Goal: Task Accomplishment & Management: Use online tool/utility

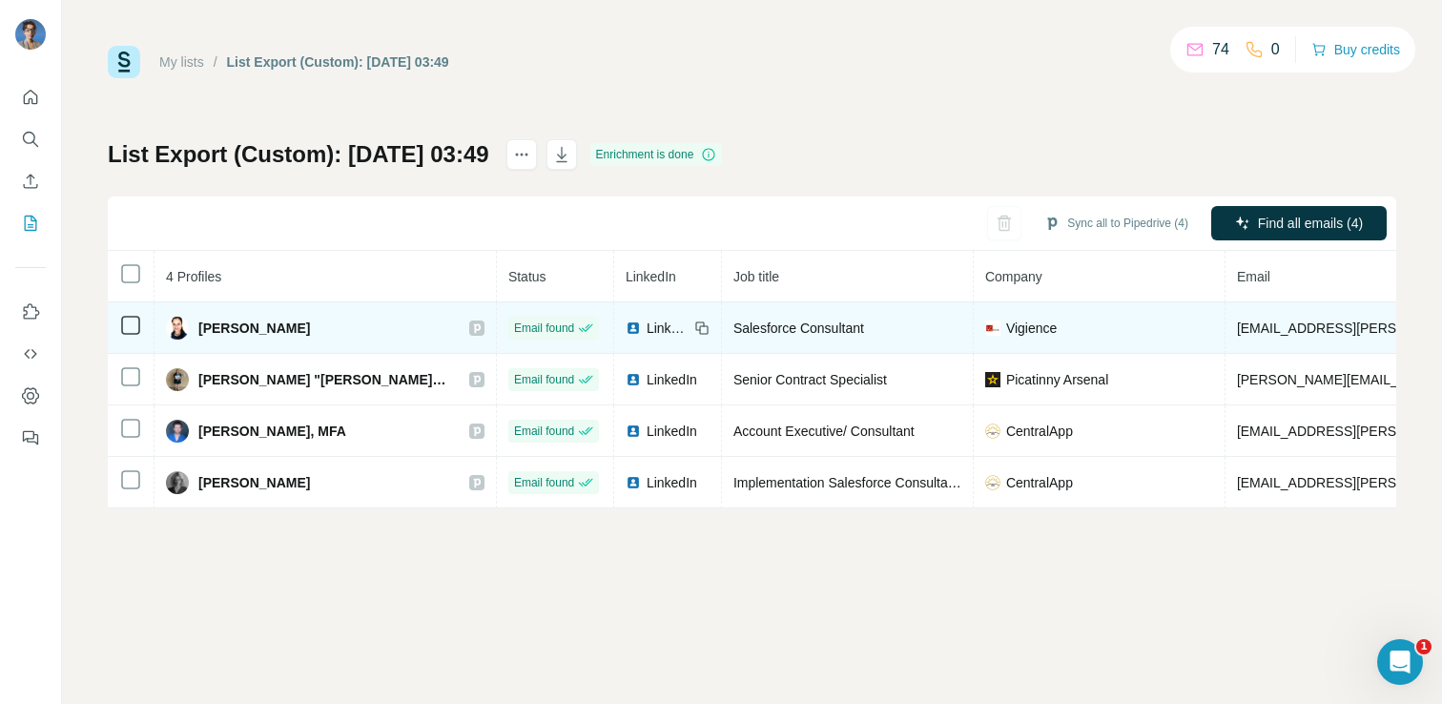
click at [266, 326] on span "Aiswariya Aron" at bounding box center [254, 327] width 112 height 19
copy div "Aiswariya Aron"
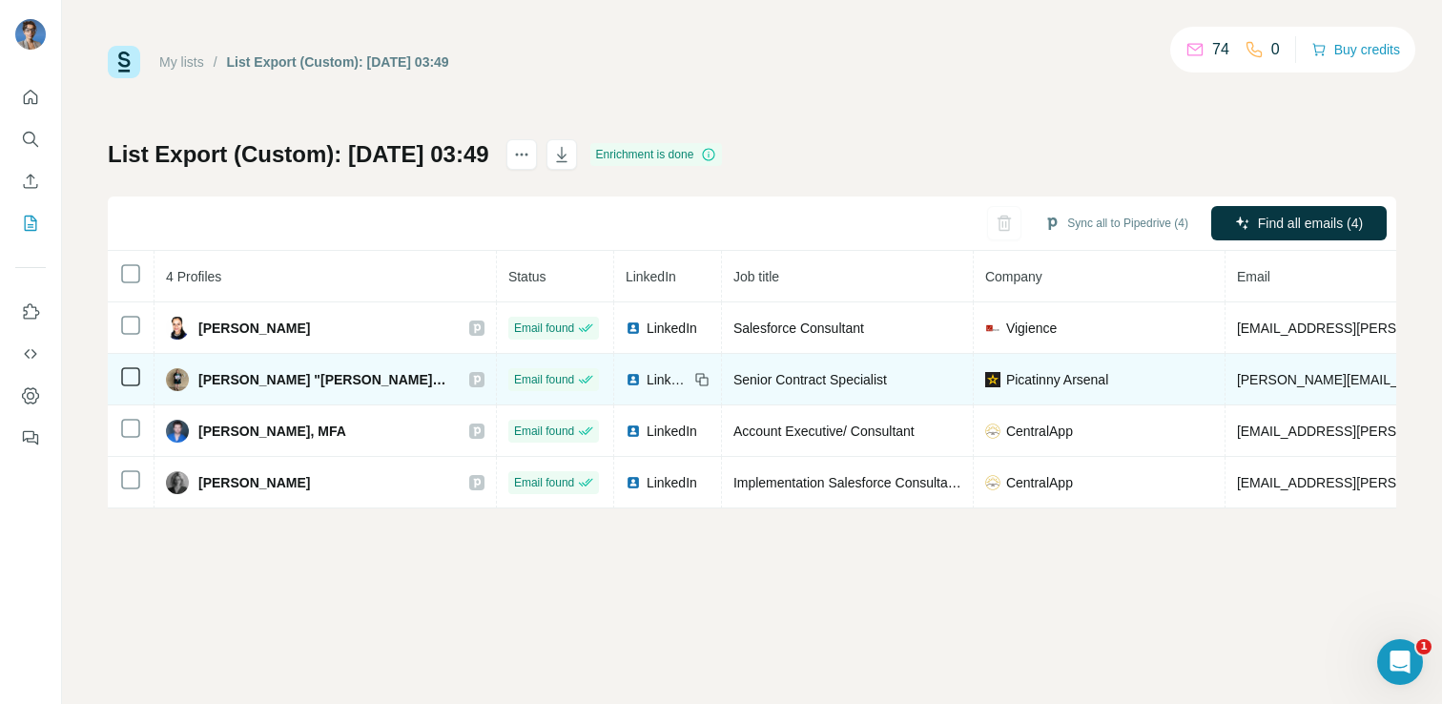
click at [236, 380] on span "Danielle "Logan" Roar" at bounding box center [324, 379] width 252 height 19
copy div "Danielle "Logan" Roar"
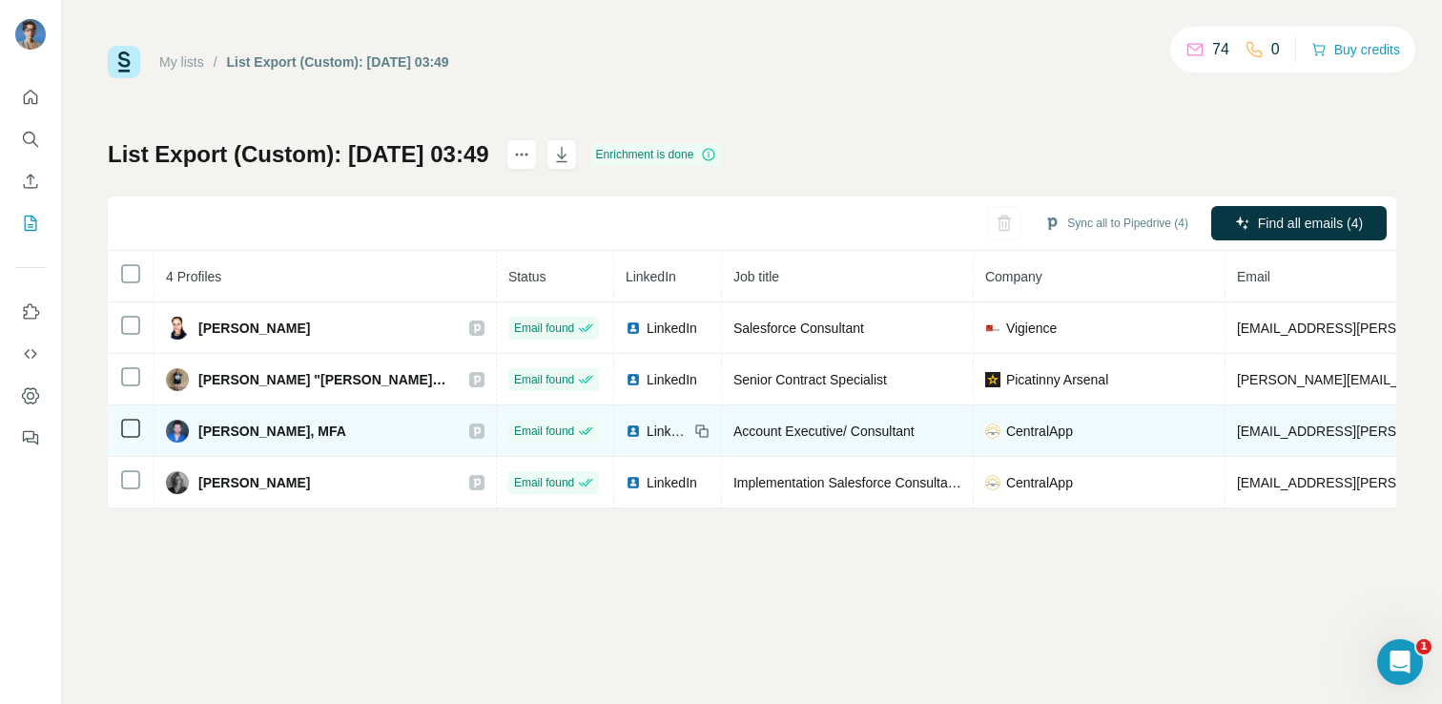
click at [254, 430] on span "Ethan Lyvers, MFA" at bounding box center [272, 430] width 148 height 19
copy div "Ethan Lyvers, MFA"
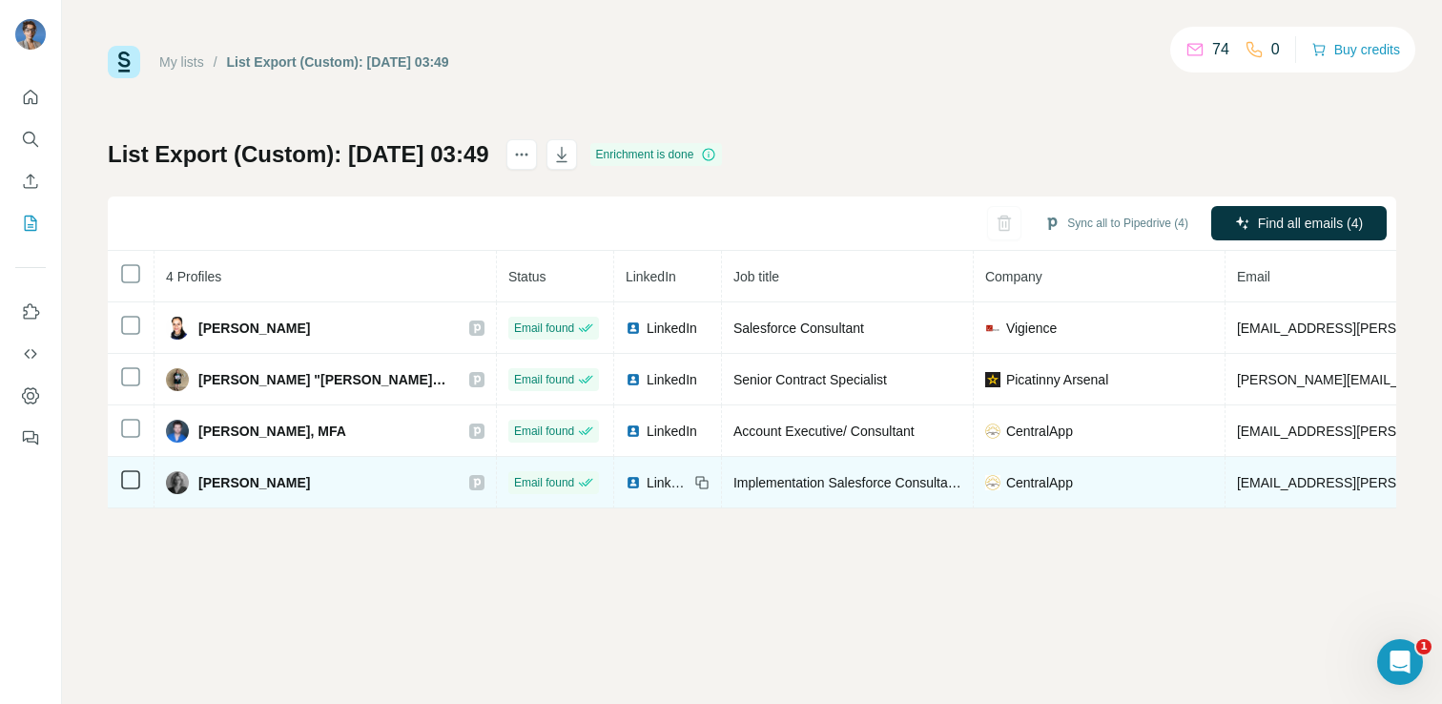
click at [228, 486] on span "Jade Keenan" at bounding box center [254, 482] width 112 height 19
copy div "Jade Keenan"
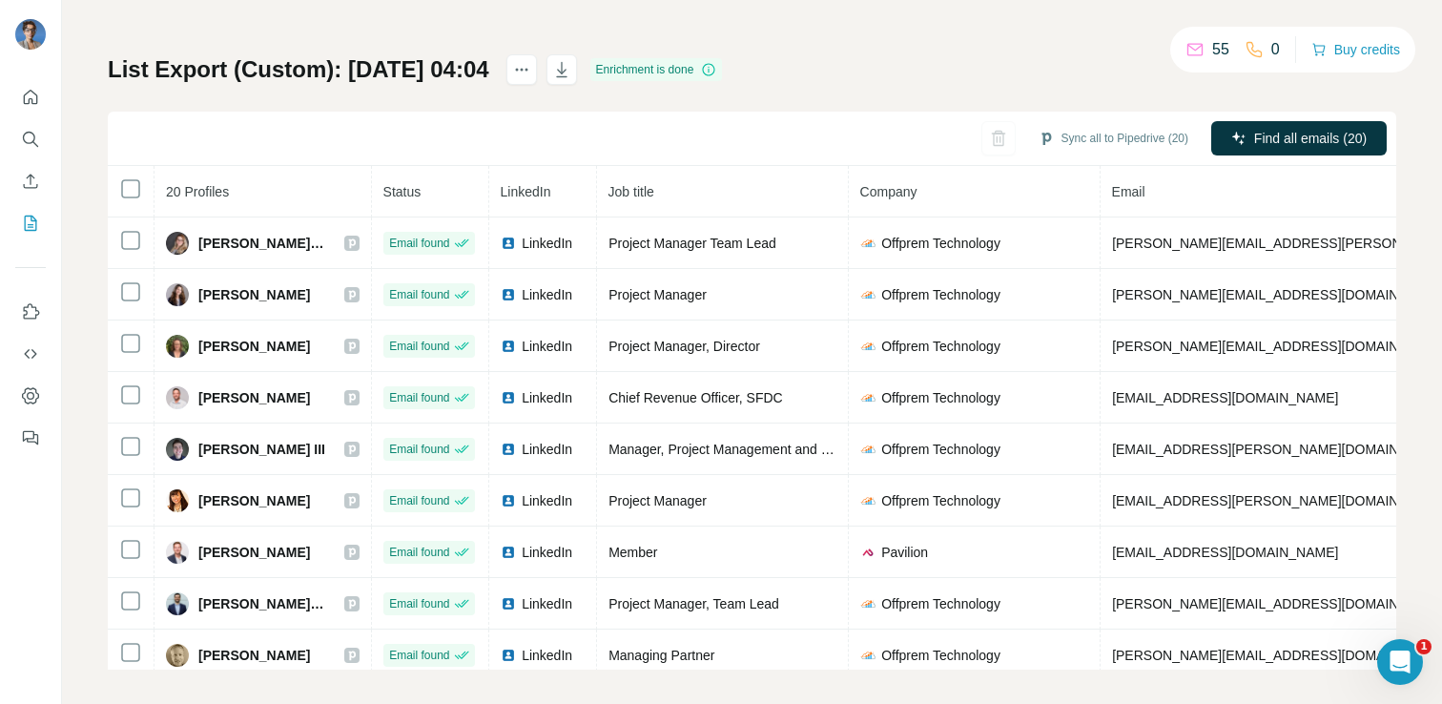
scroll to position [96, 0]
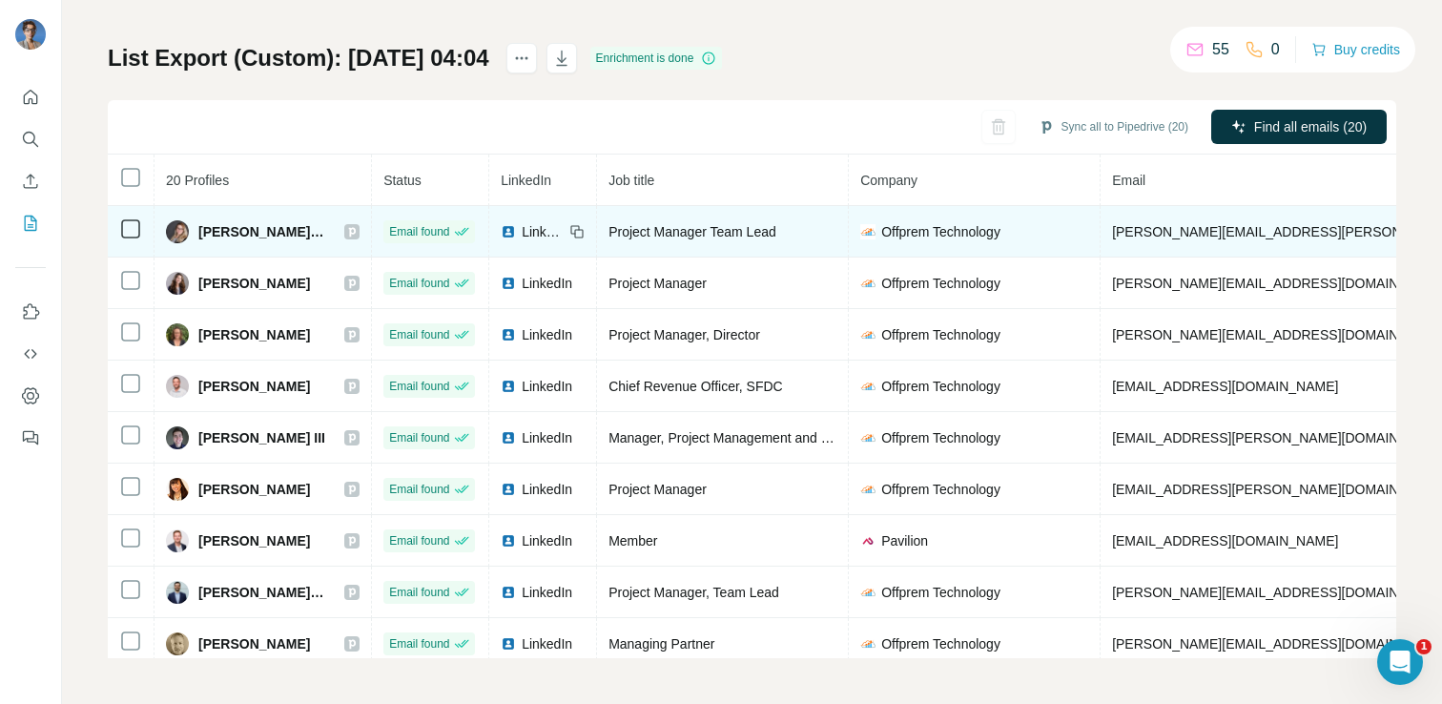
click at [237, 230] on span "Amy Barrett, MPA" at bounding box center [261, 231] width 127 height 19
copy div "Amy Barrett, MPA"
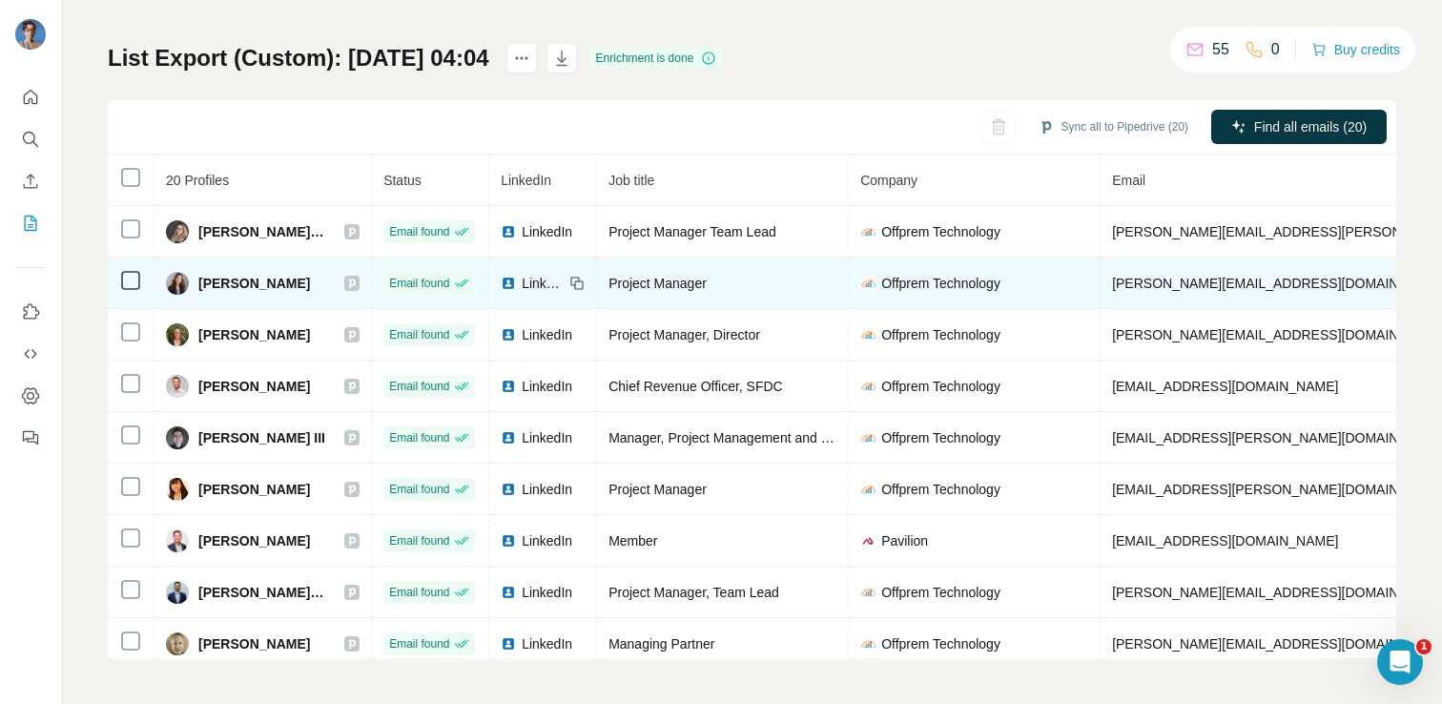
click at [279, 281] on span "Ashley Eades" at bounding box center [254, 283] width 112 height 19
copy div "Ashley Eades"
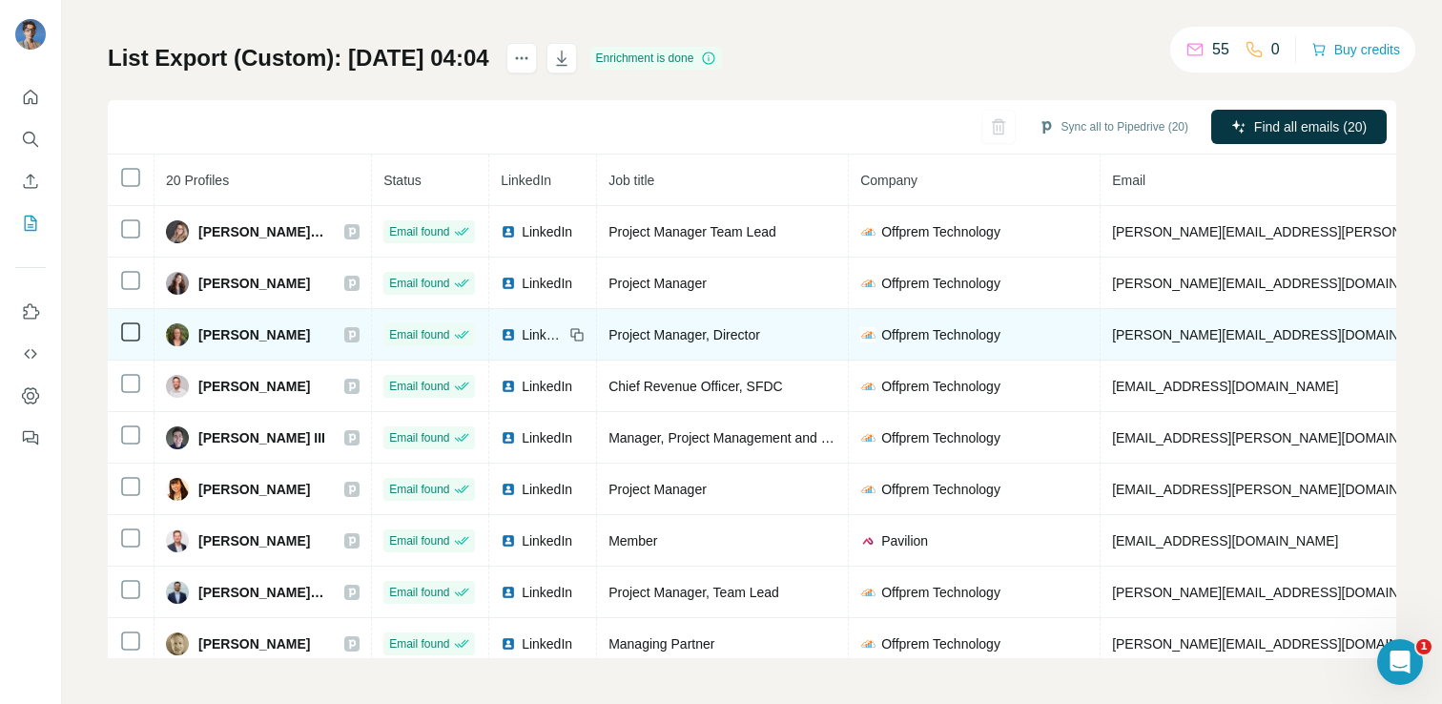
click at [224, 332] on span "Ashley Herter" at bounding box center [254, 334] width 112 height 19
copy div "Ashley Herter"
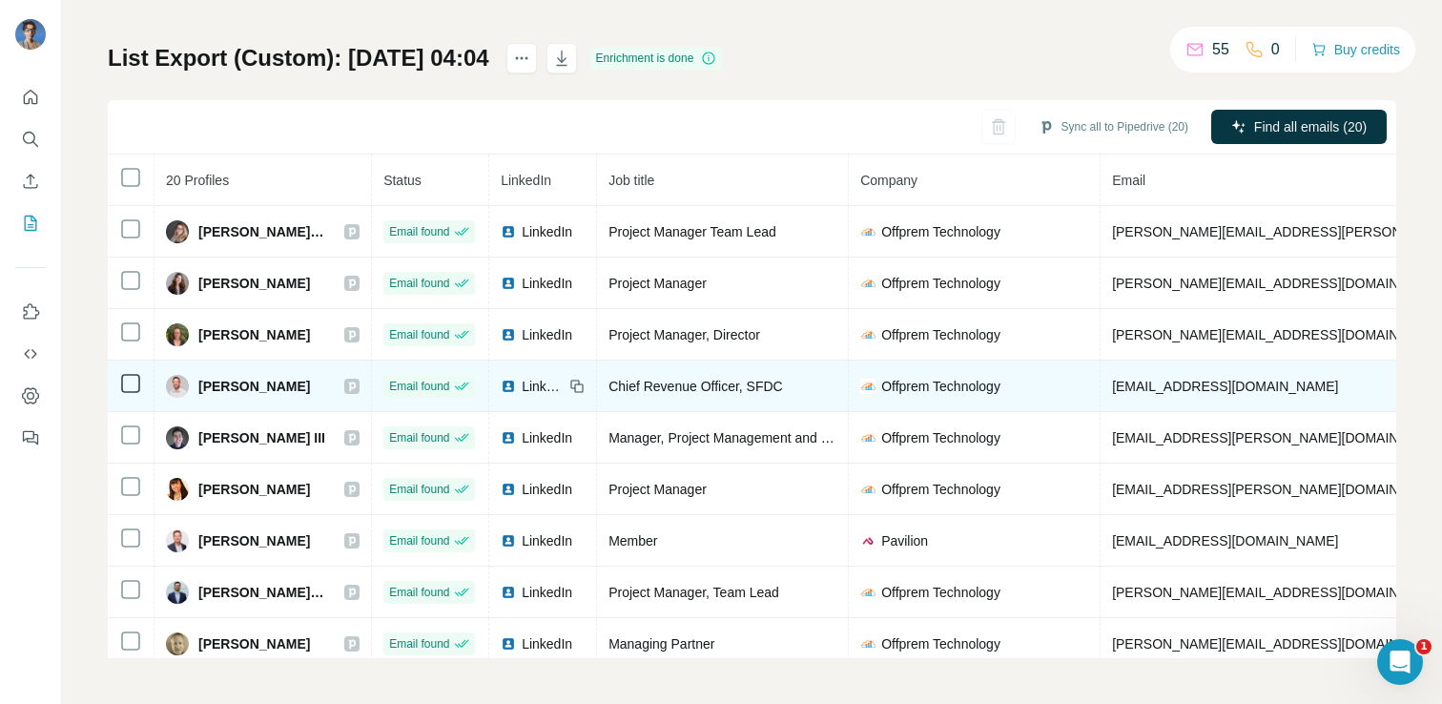
click at [250, 380] on span "Austin Hillman" at bounding box center [254, 386] width 112 height 19
copy div "Austin Hillman"
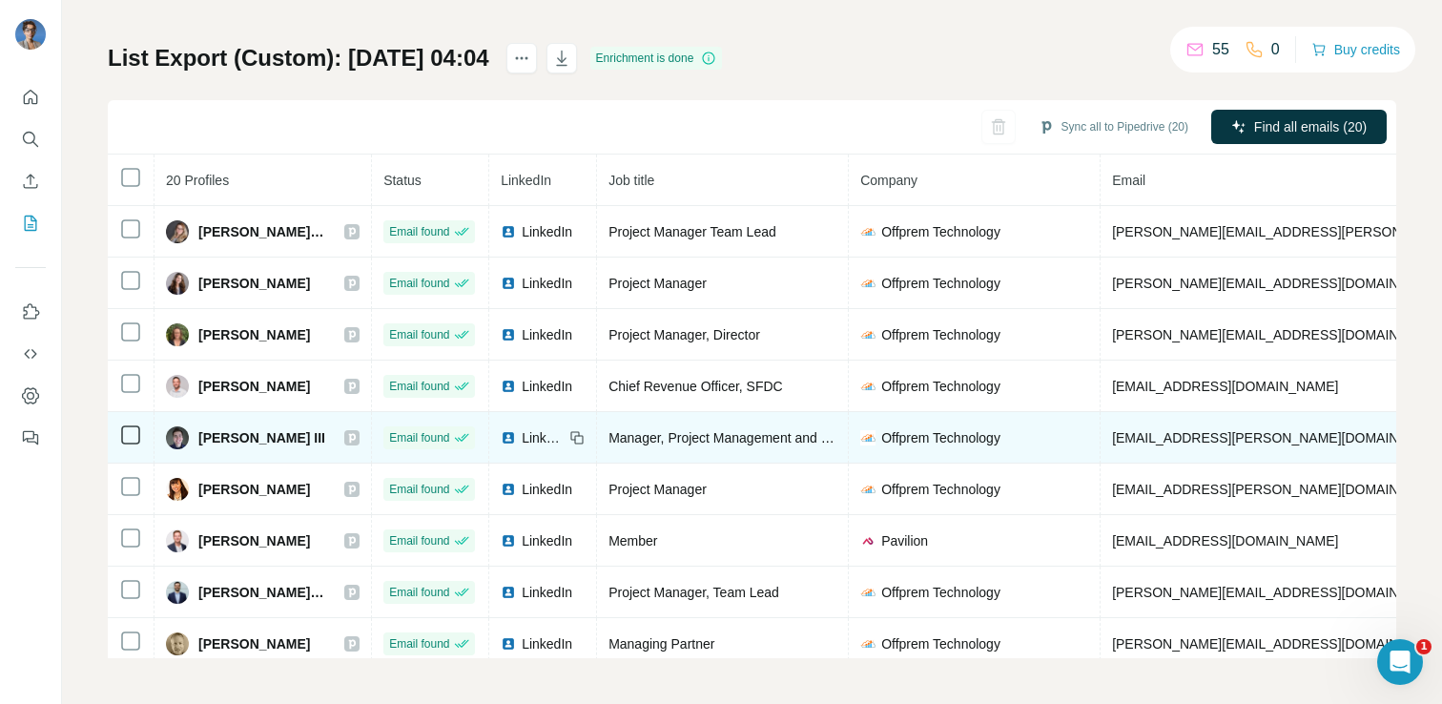
click at [230, 435] on span "Caleb Truax III" at bounding box center [261, 437] width 127 height 19
copy div "Caleb Truax III"
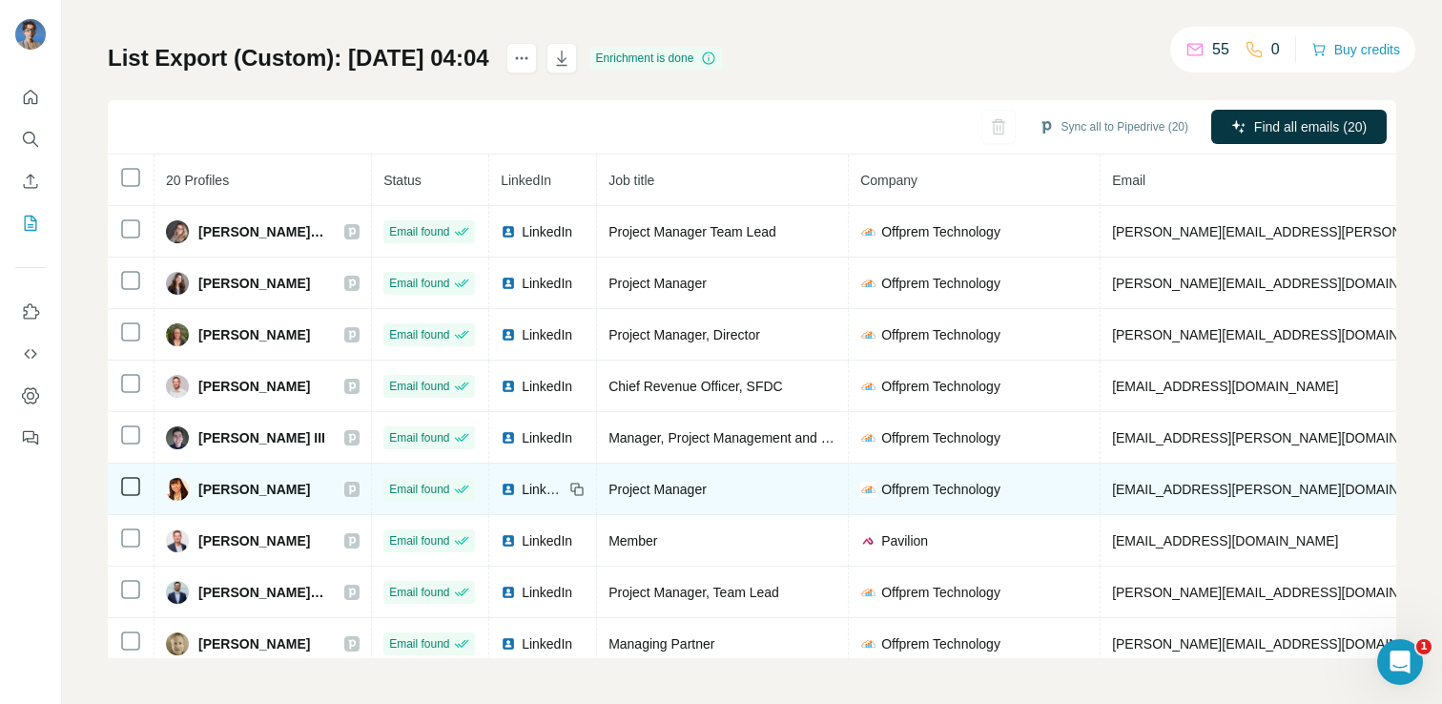
click at [257, 485] on span "Cassie Becker" at bounding box center [254, 489] width 112 height 19
copy div "Cassie Becker"
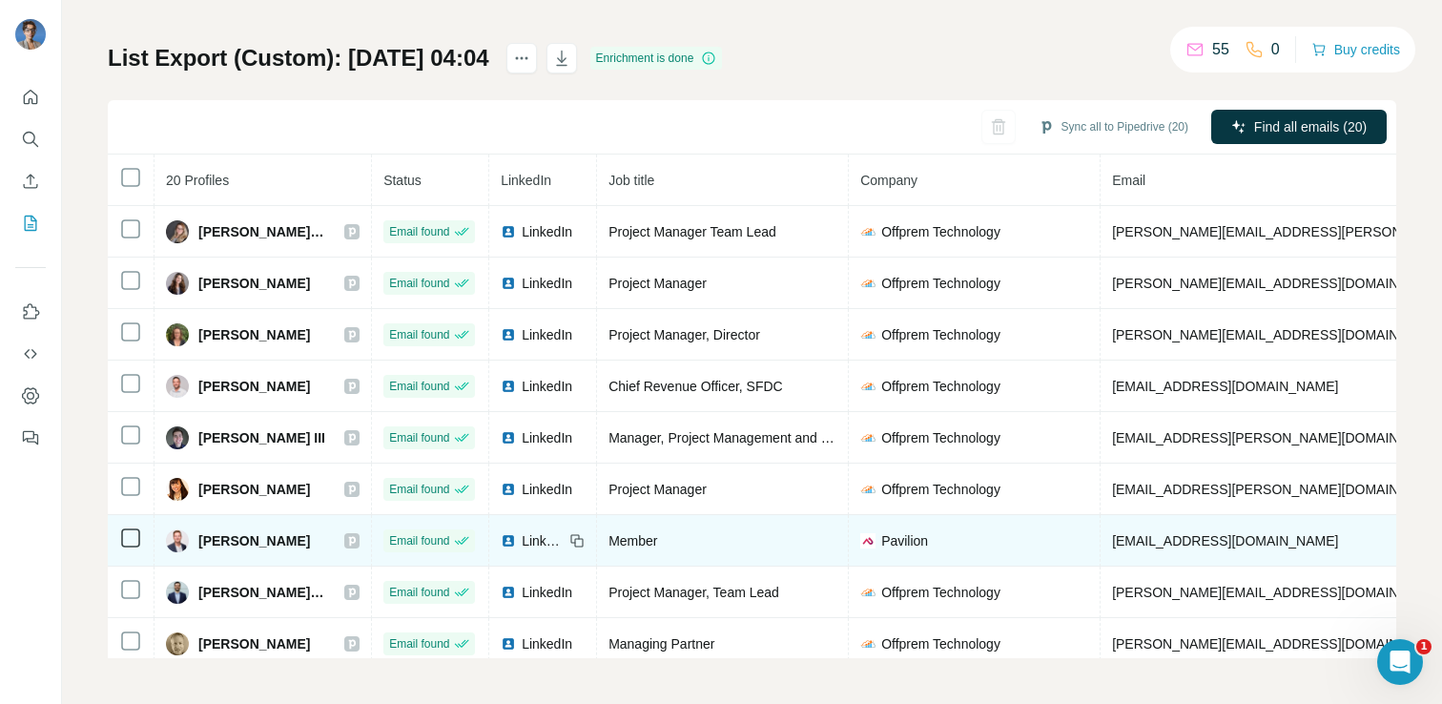
click at [228, 544] on span "Dalen I." at bounding box center [254, 540] width 112 height 19
copy div "Dalen I."
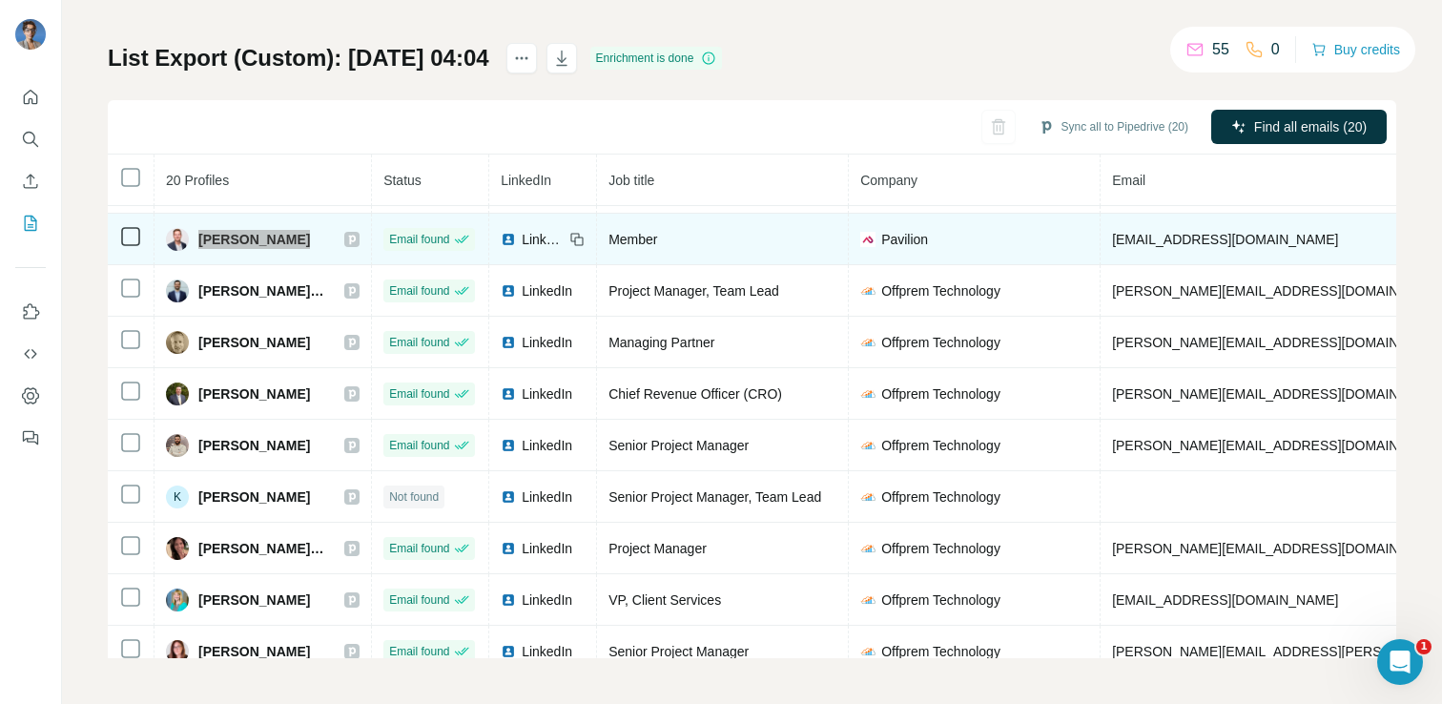
scroll to position [302, 0]
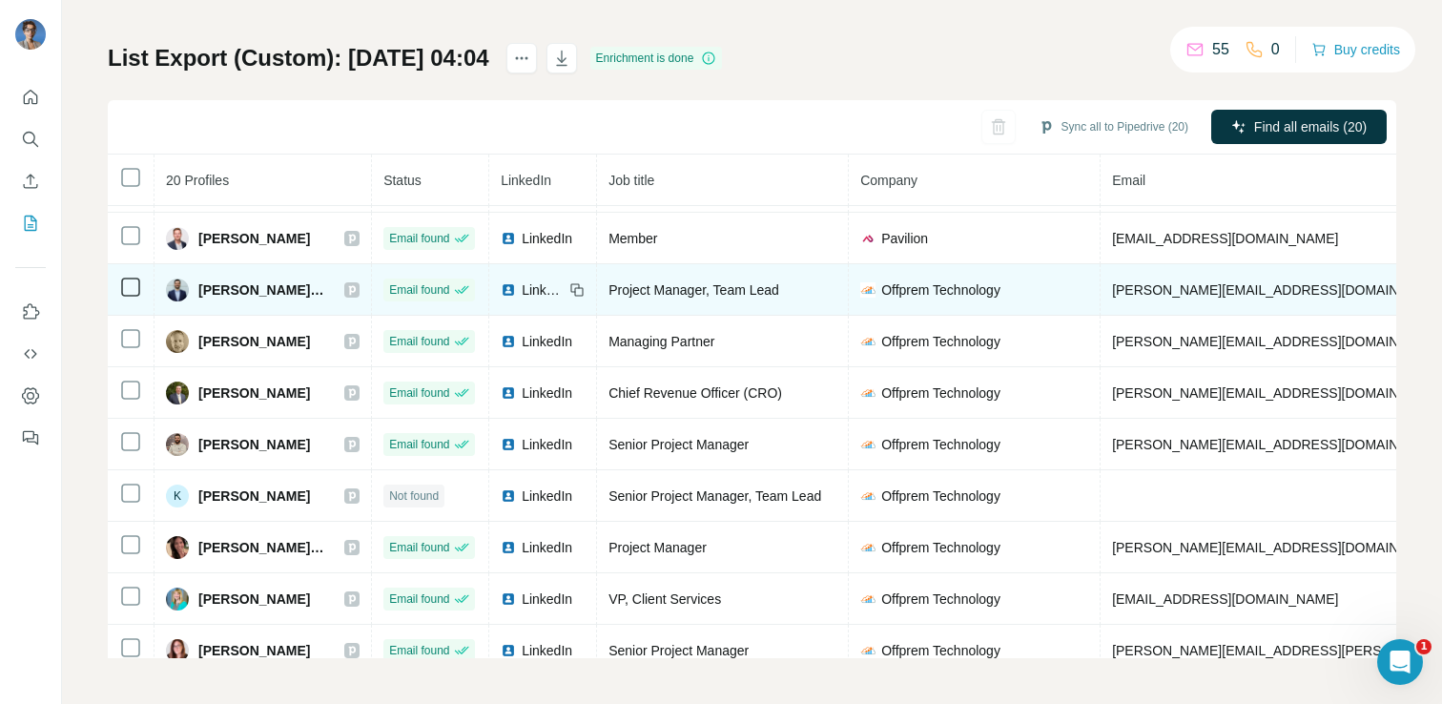
click at [263, 290] on span "Dustin Krontz, PMP" at bounding box center [261, 289] width 127 height 19
copy div "Dustin Krontz, PMP"
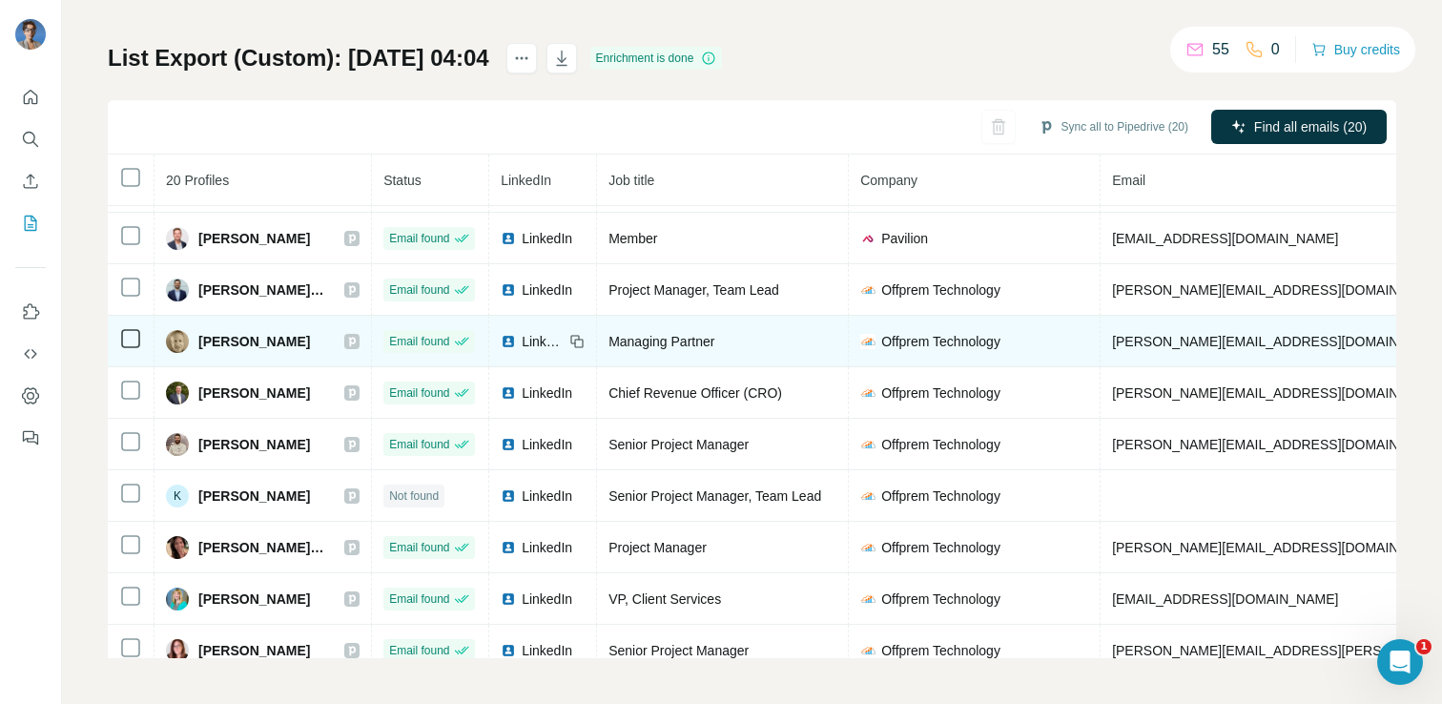
click at [252, 338] on span "Greg Purcell" at bounding box center [254, 341] width 112 height 19
copy div "Greg Purcell"
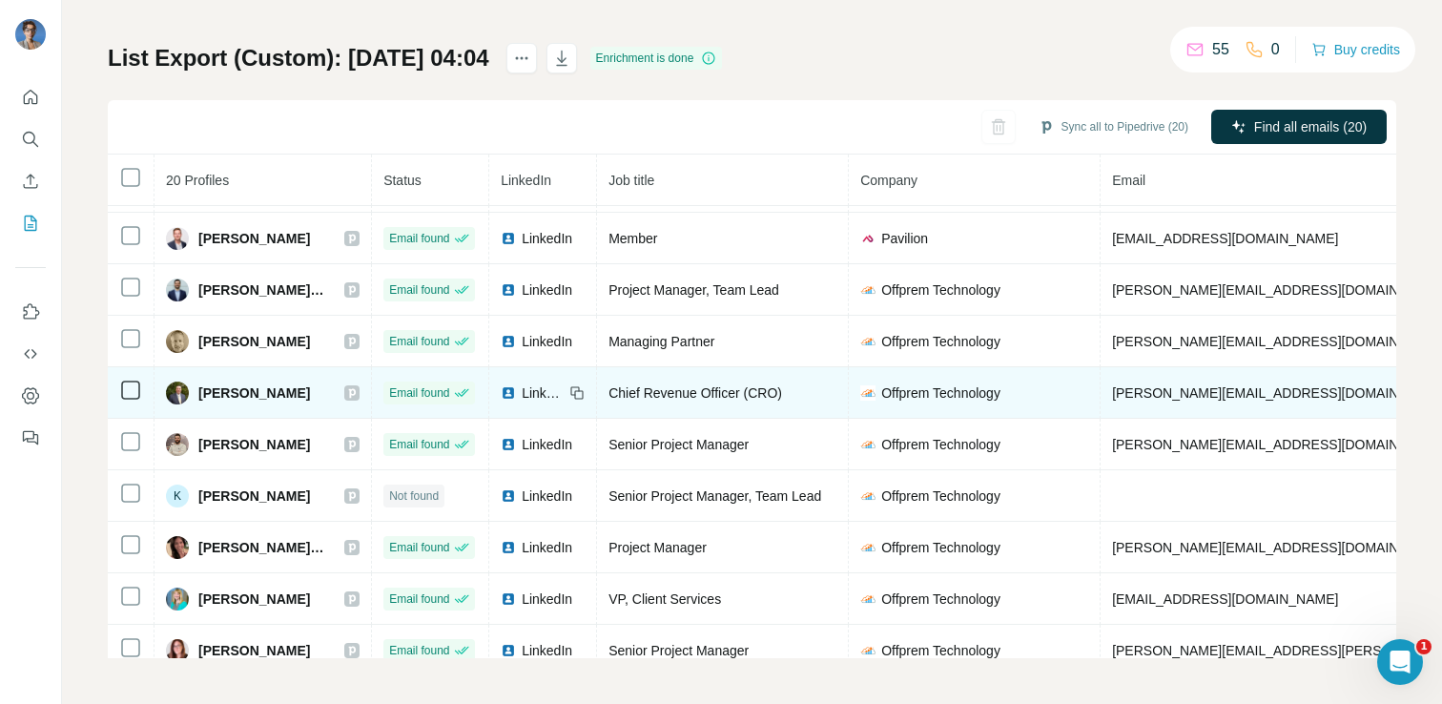
click at [249, 388] on span "John Duncan" at bounding box center [254, 392] width 112 height 19
copy div "John Duncan"
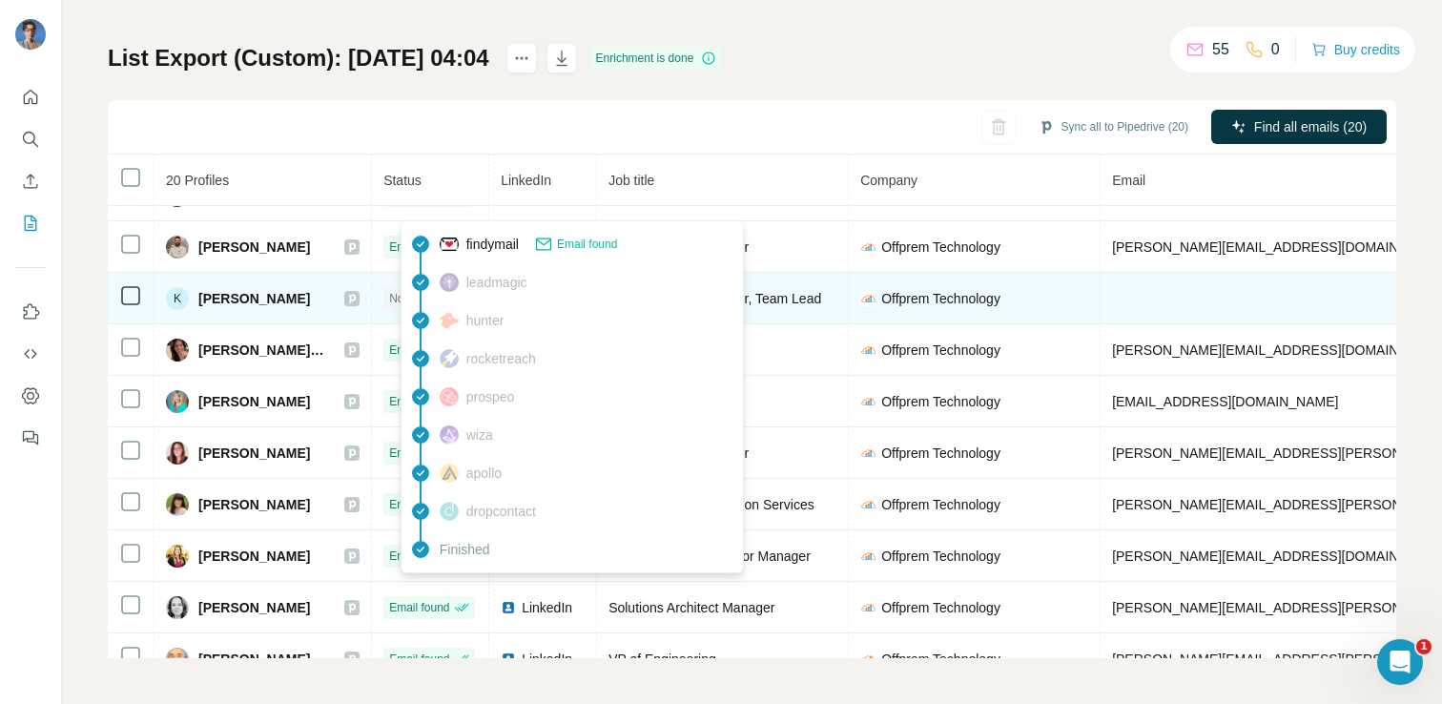
scroll to position [501, 0]
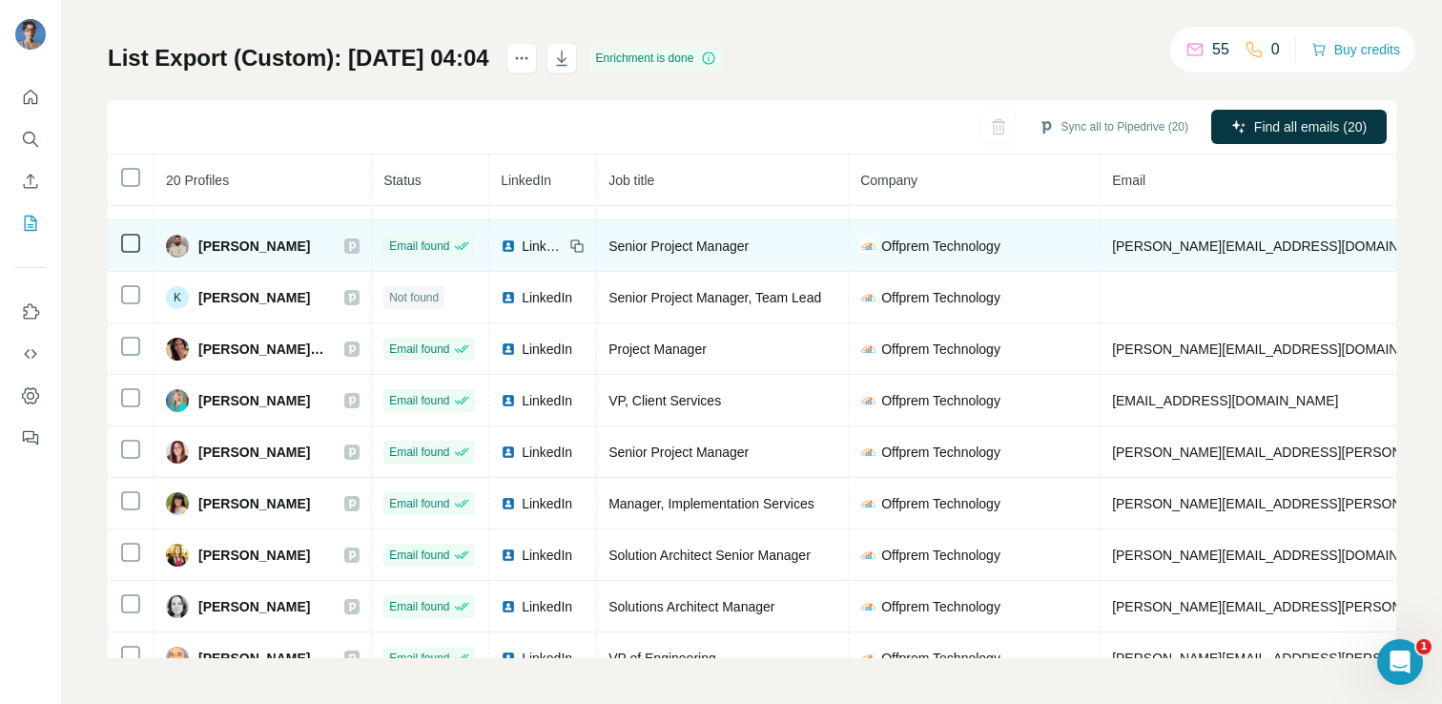
click at [221, 250] on span "Josh M." at bounding box center [254, 245] width 112 height 19
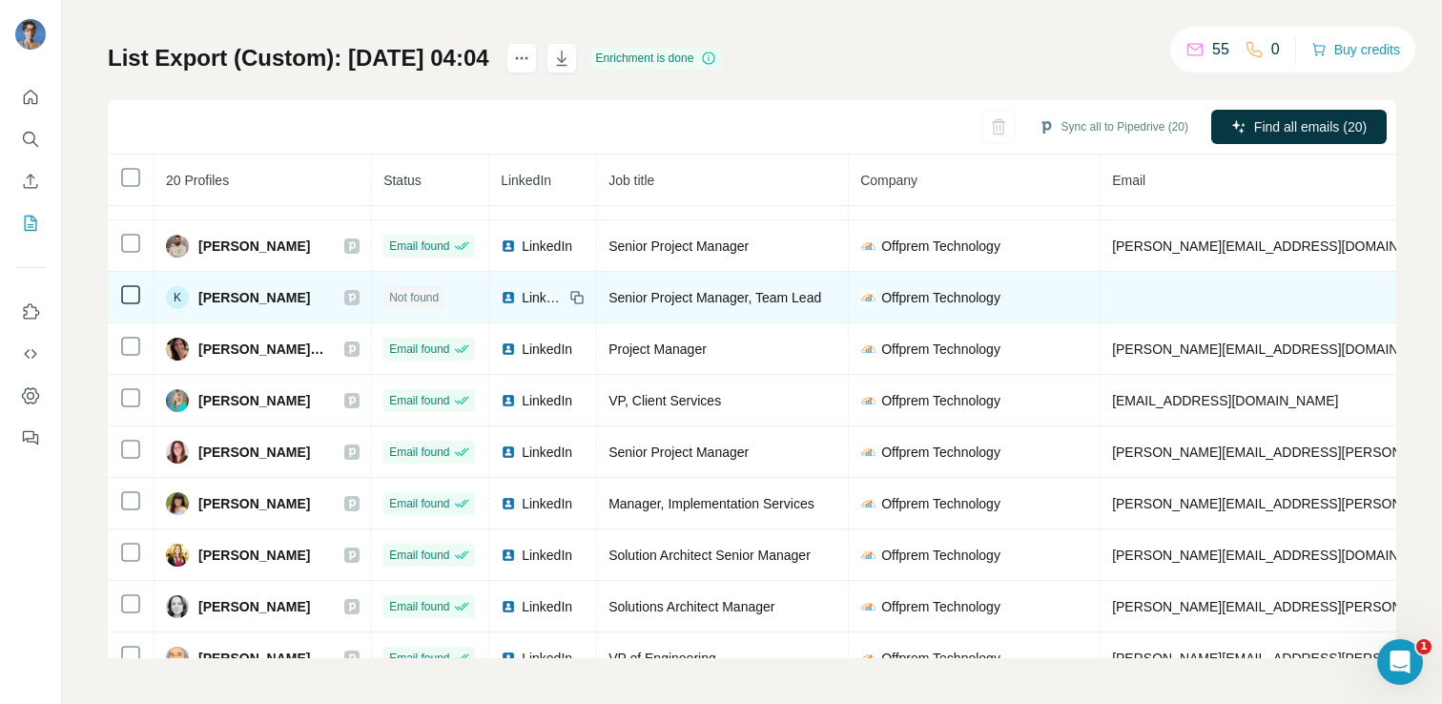
click at [227, 297] on span "Kate B." at bounding box center [254, 297] width 112 height 19
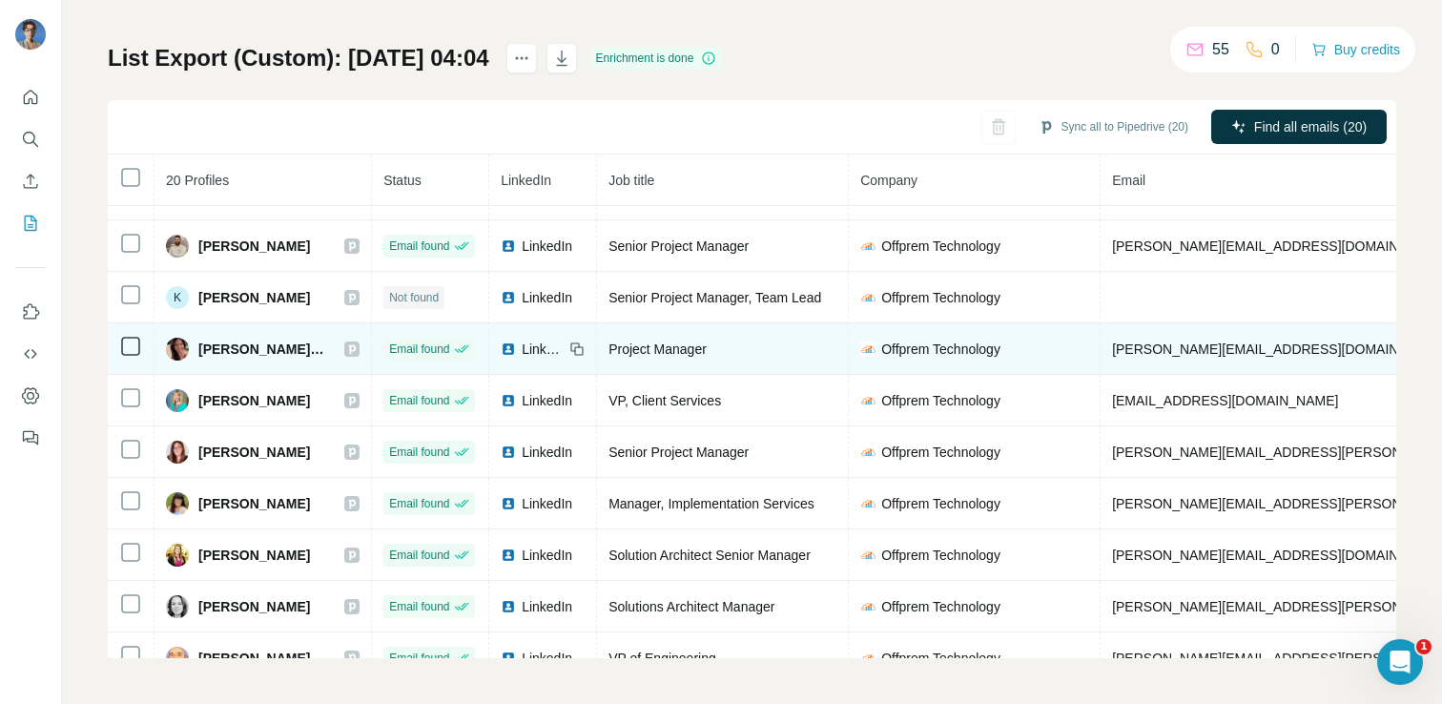
click at [261, 346] on span "Katrina O. Geronimo, MBA" at bounding box center [261, 348] width 127 height 19
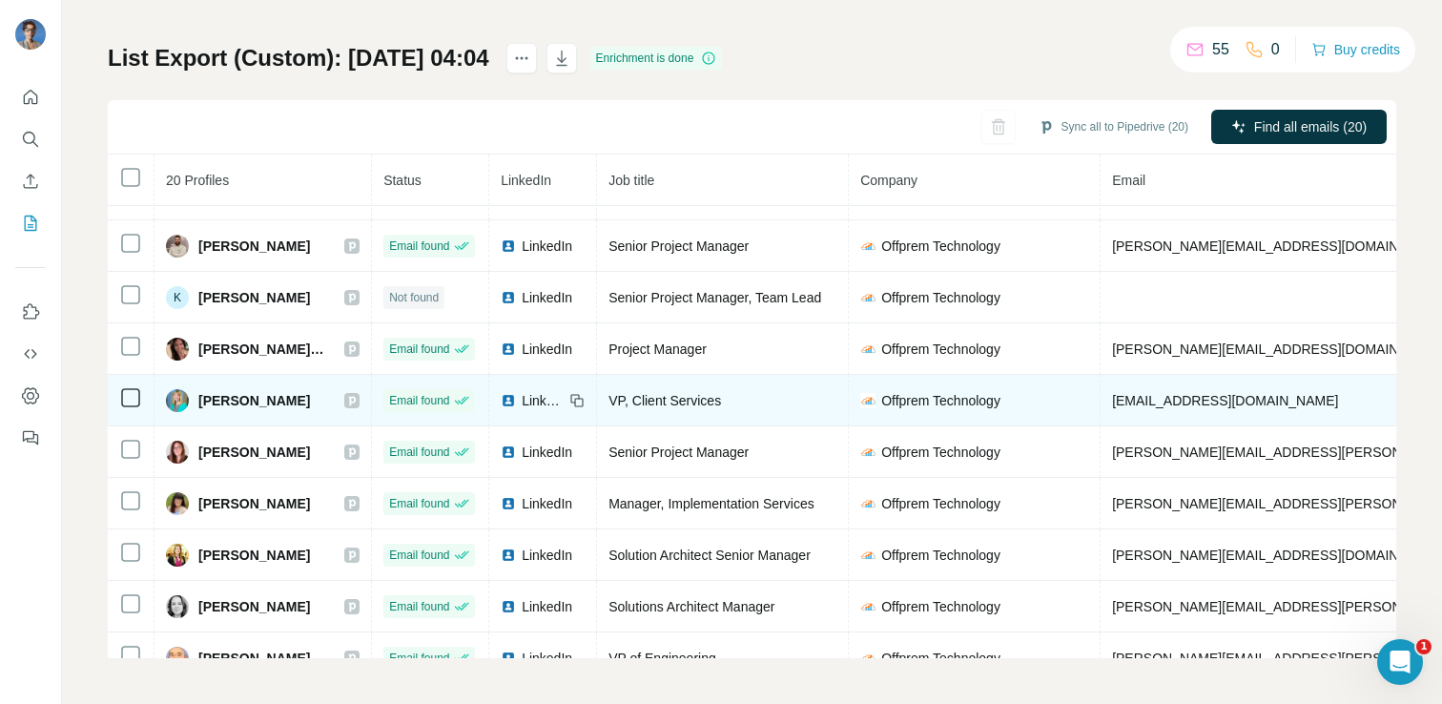
click at [254, 400] on span "Lauren Jennings" at bounding box center [254, 400] width 112 height 19
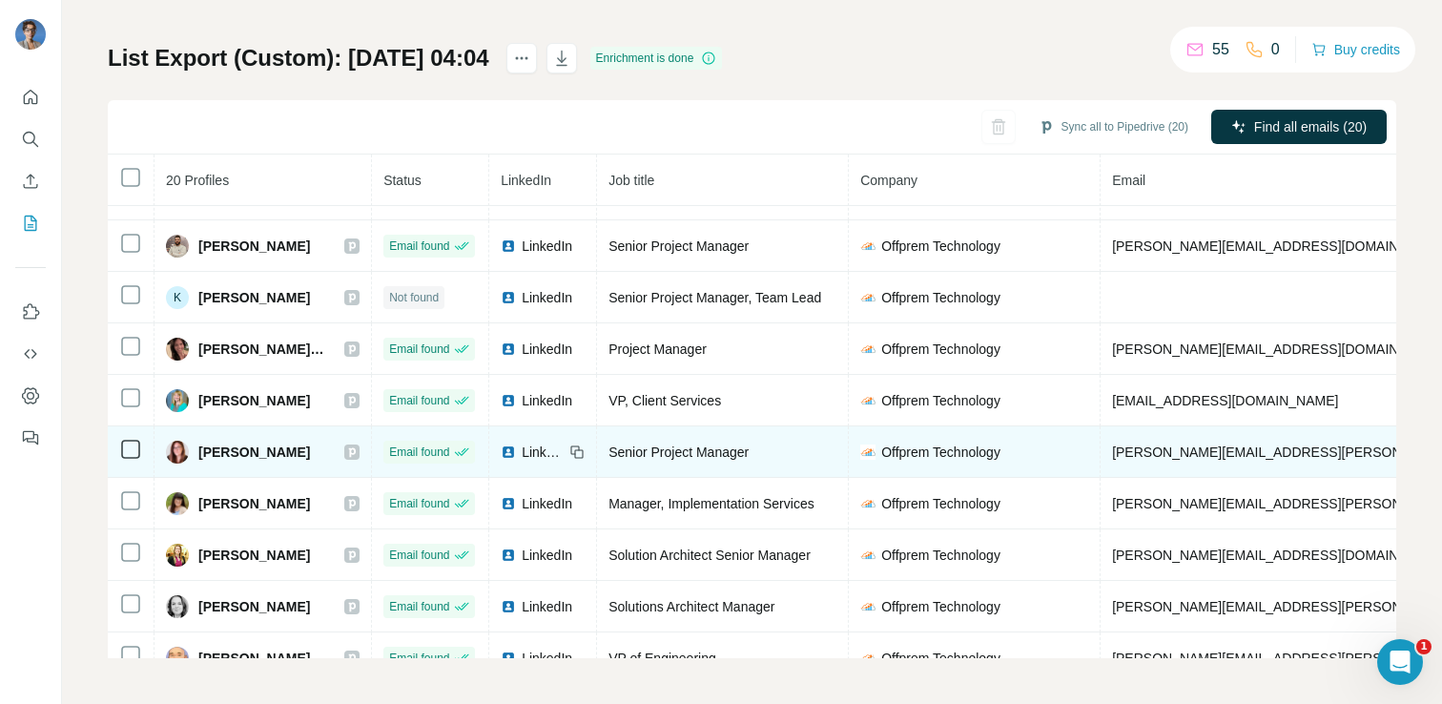
click at [236, 443] on span "Lindsey Rupp" at bounding box center [254, 451] width 112 height 19
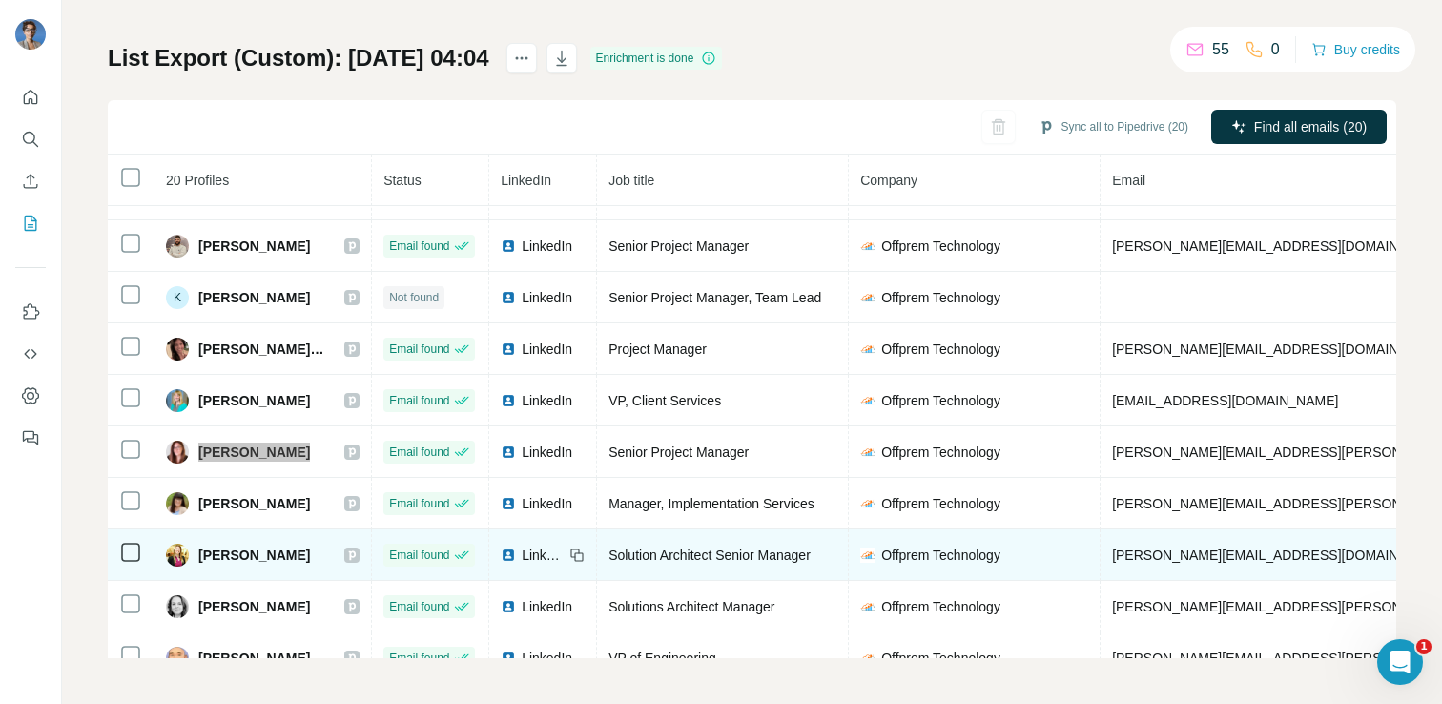
scroll to position [578, 0]
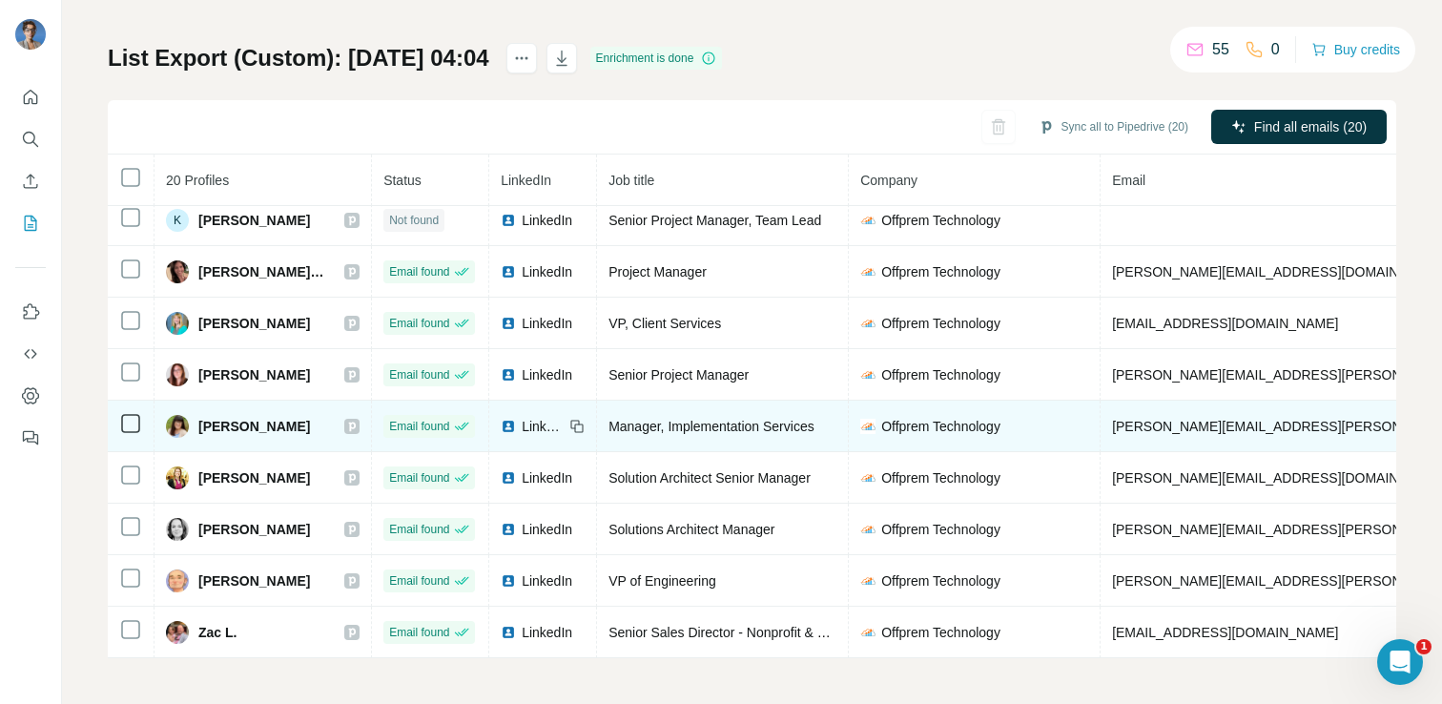
click at [236, 430] on span "Lisa M. Williamson" at bounding box center [254, 426] width 112 height 19
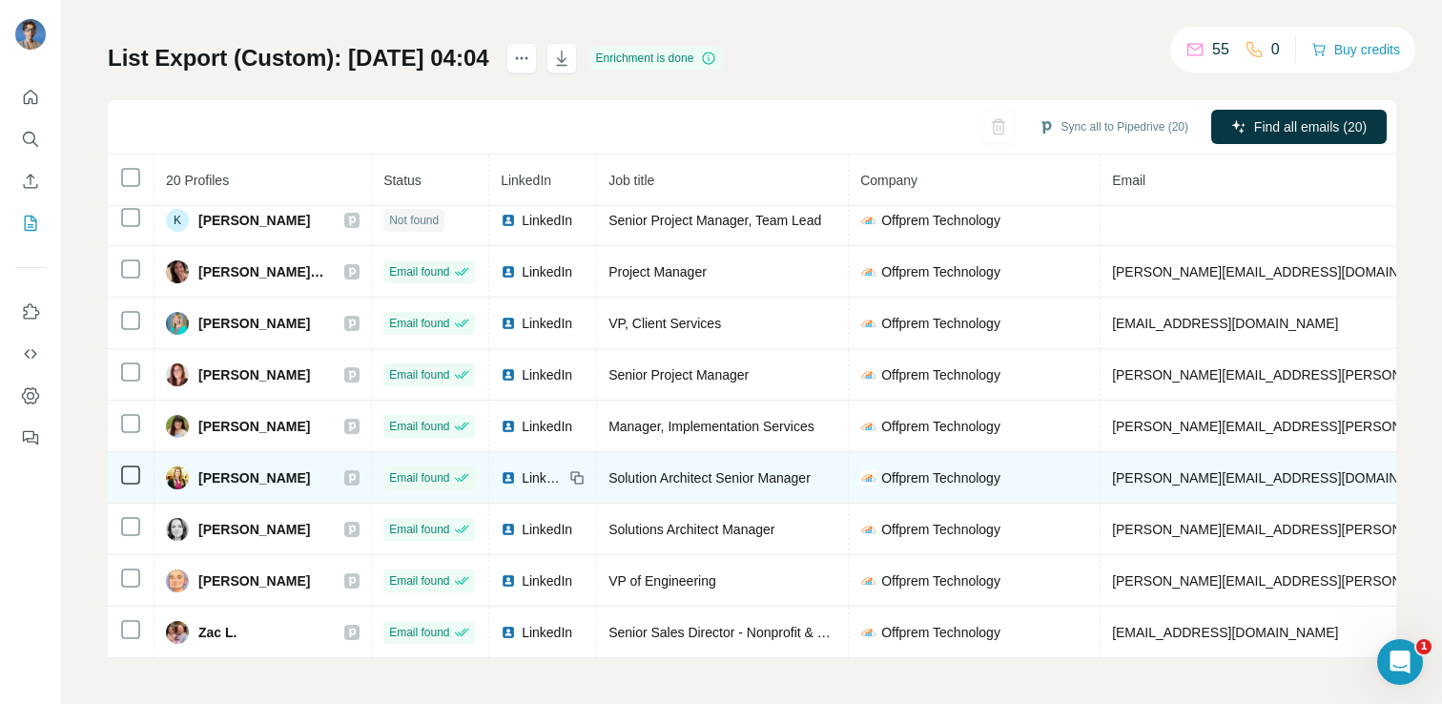
click at [250, 476] on span "Rachel Bergsieker" at bounding box center [254, 477] width 112 height 19
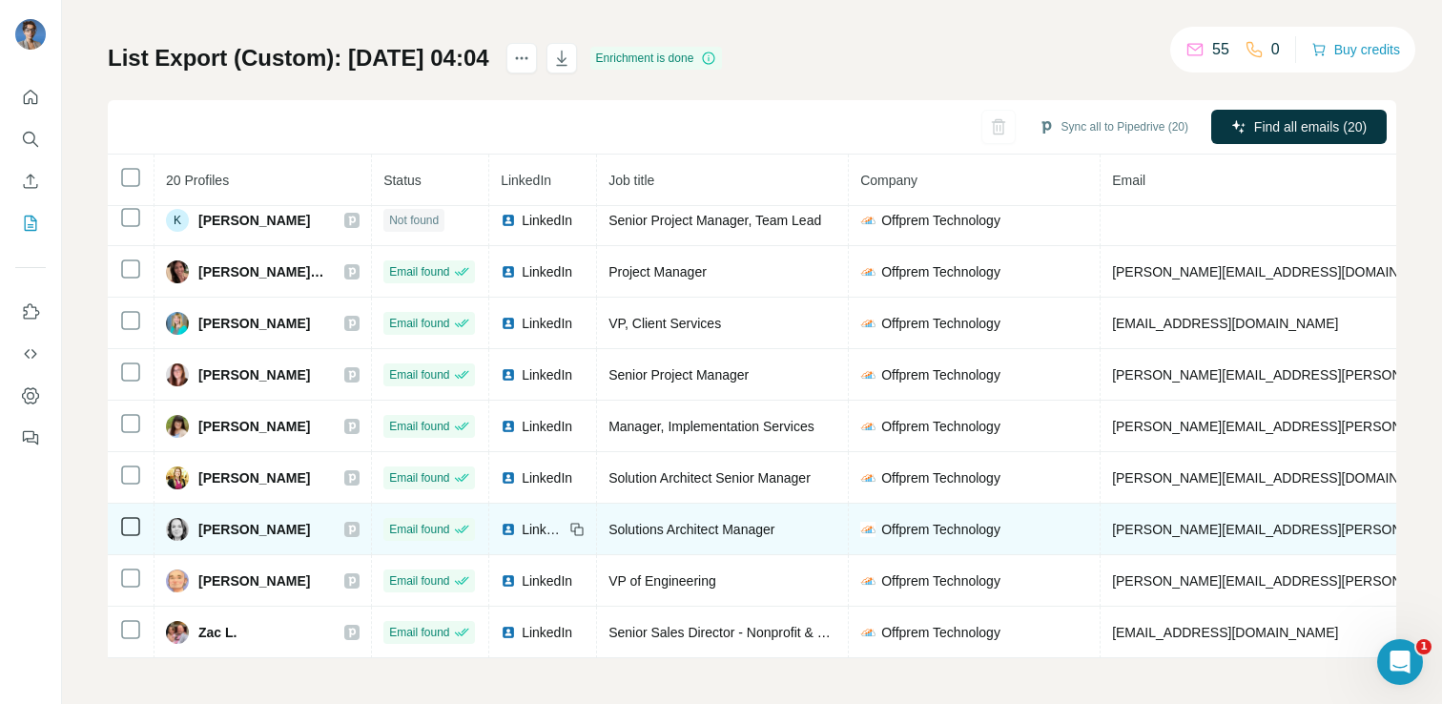
click at [227, 523] on span "Sarah Gantz" at bounding box center [254, 529] width 112 height 19
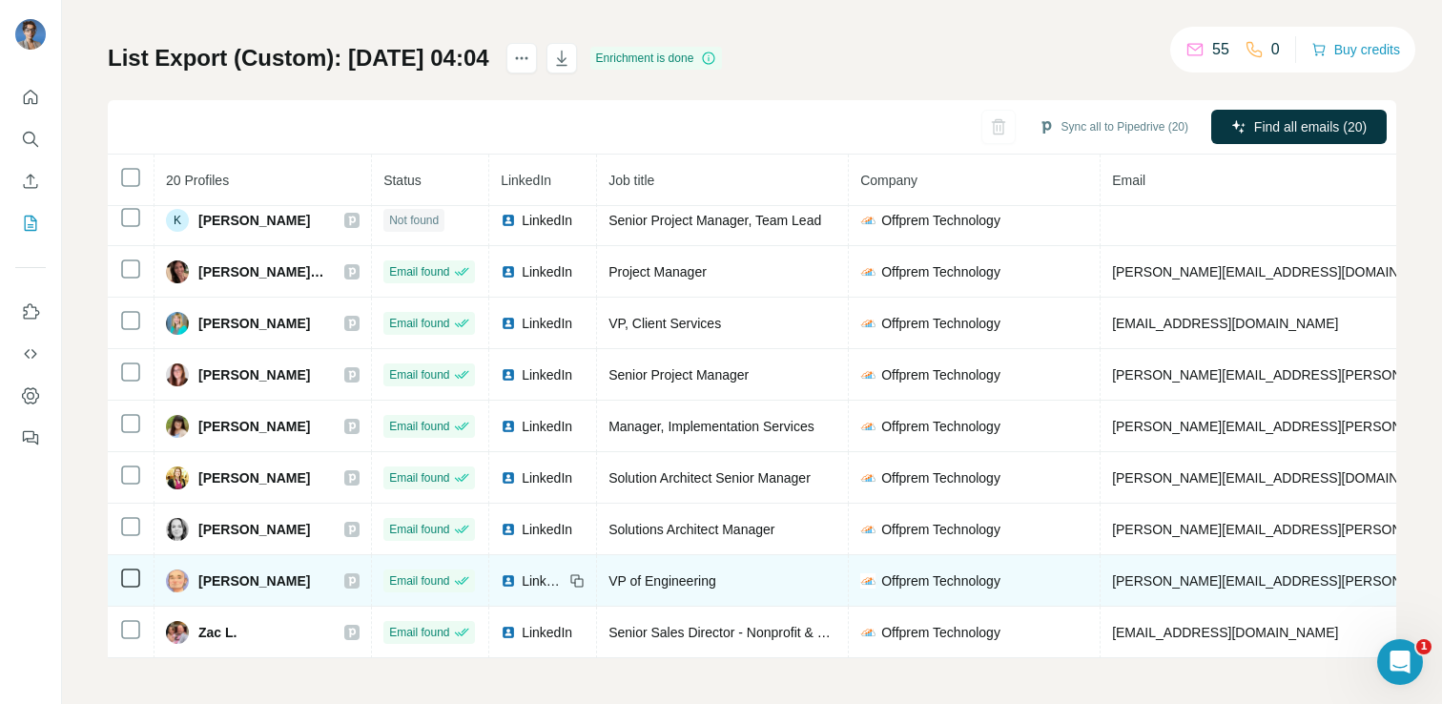
click at [230, 584] on span "Scott Rini" at bounding box center [254, 580] width 112 height 19
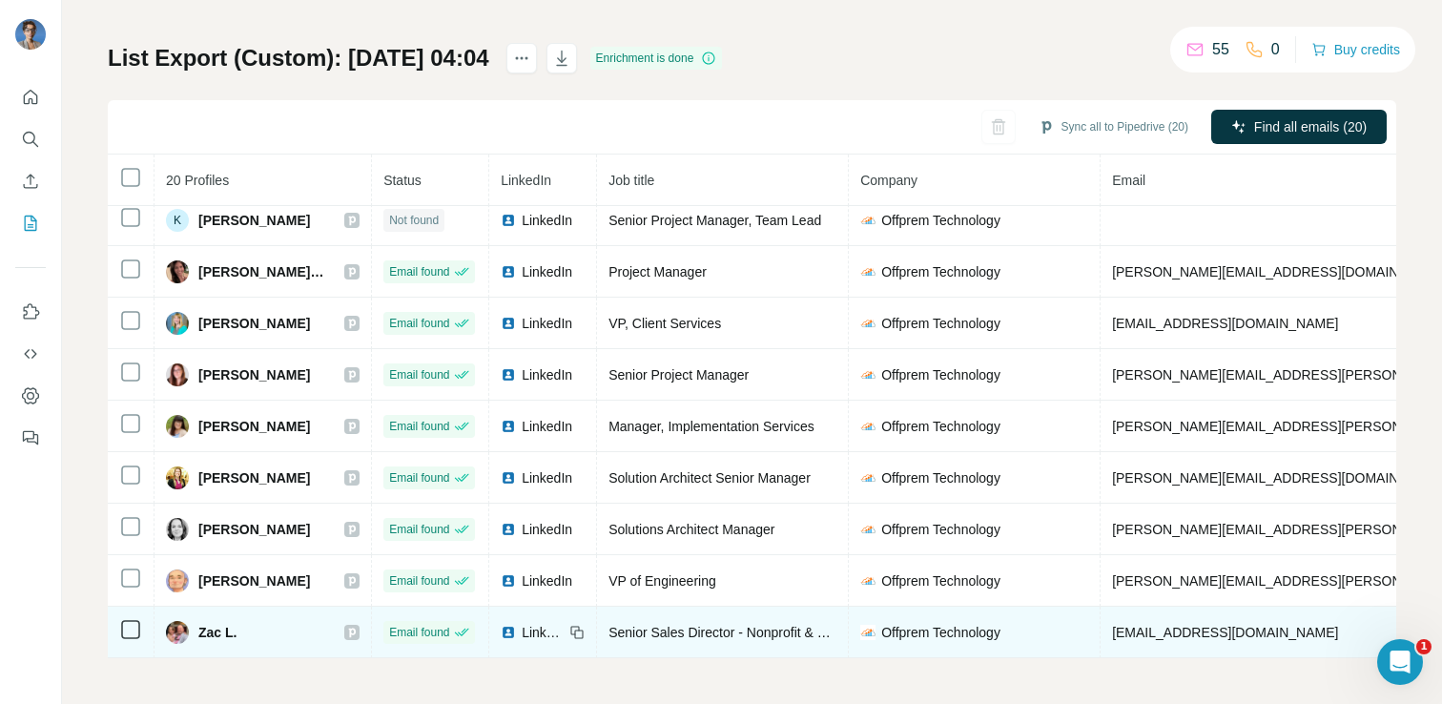
click at [215, 625] on span "Zac L." at bounding box center [217, 632] width 38 height 19
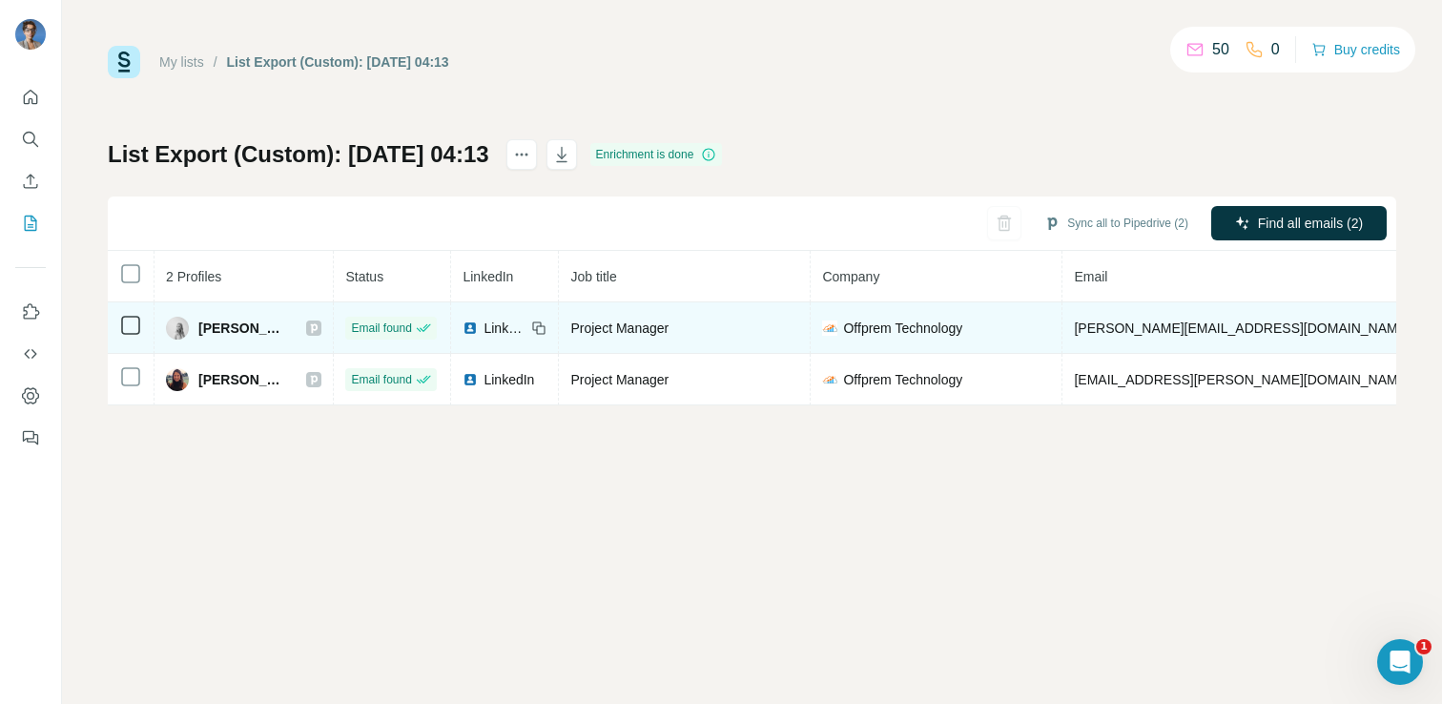
click at [222, 330] on span "[PERSON_NAME]" at bounding box center [242, 327] width 89 height 19
copy div "[PERSON_NAME]"
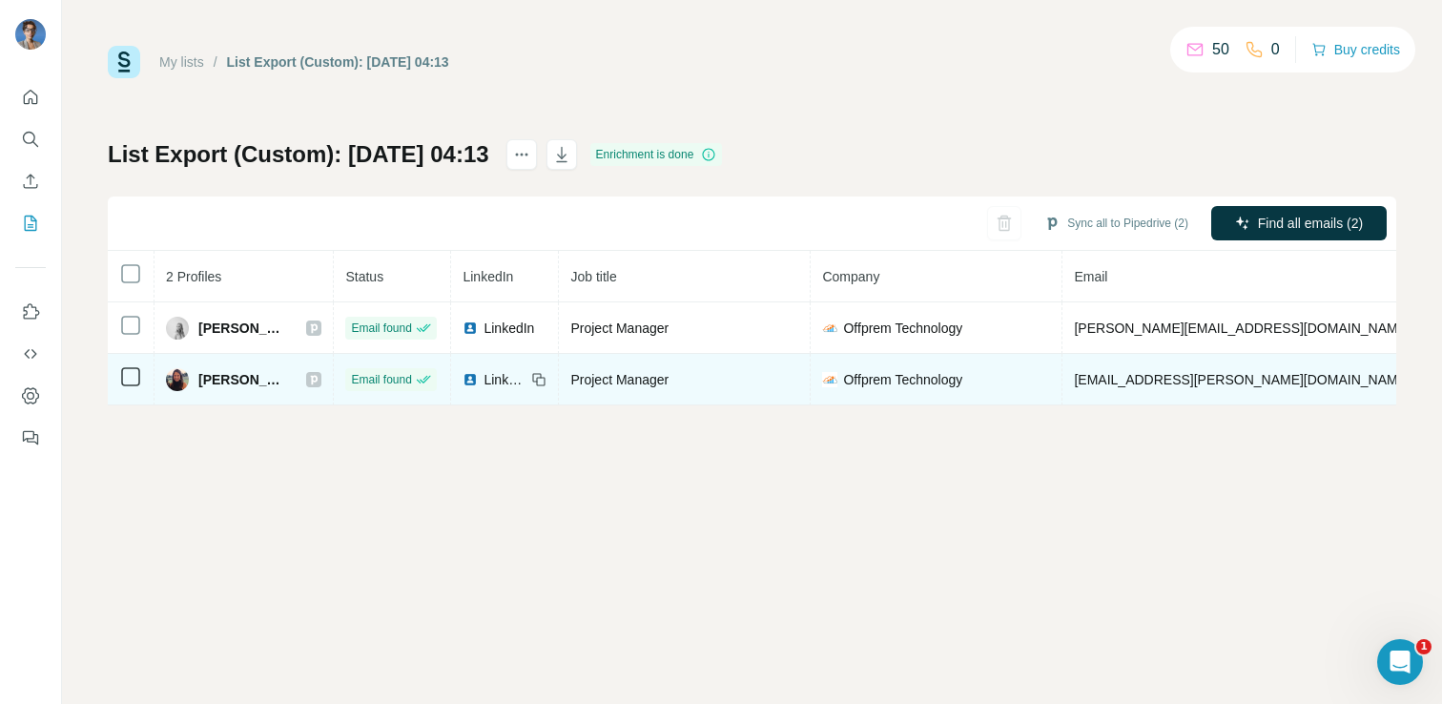
click at [220, 383] on span "[PERSON_NAME]" at bounding box center [242, 379] width 89 height 19
copy div "[PERSON_NAME]"
